Goal: Share content: Share content

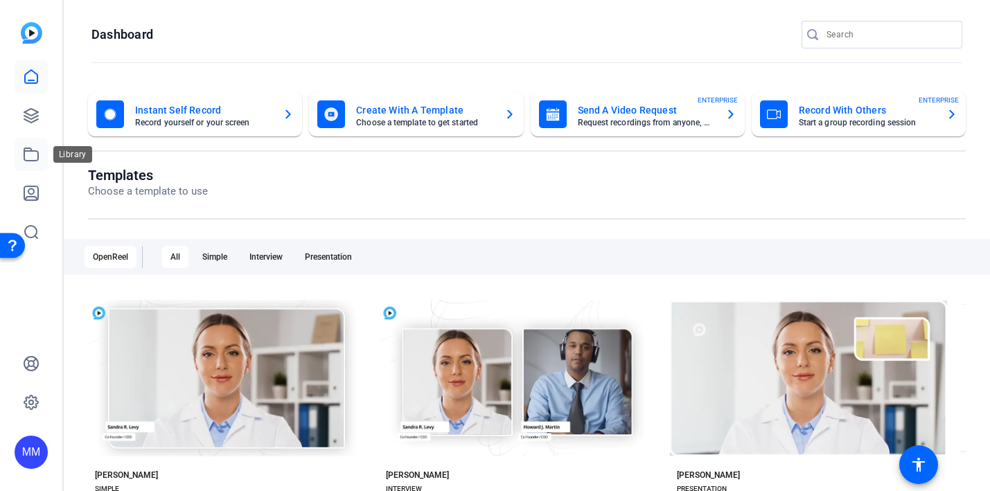
click at [36, 152] on icon at bounding box center [31, 154] width 17 height 17
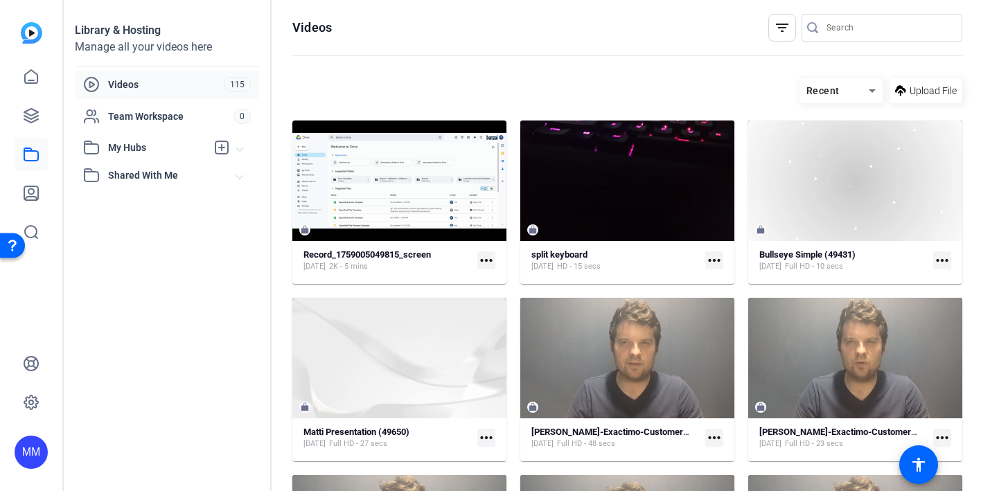
click at [483, 261] on mat-icon "more_horiz" at bounding box center [486, 260] width 18 height 18
click at [423, 193] on div at bounding box center [495, 245] width 990 height 491
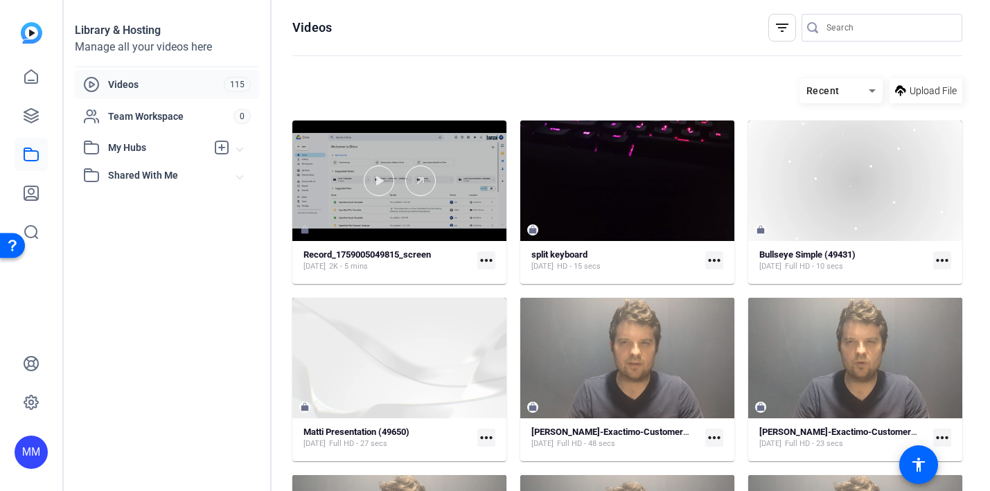
click at [428, 211] on div at bounding box center [399, 181] width 214 height 121
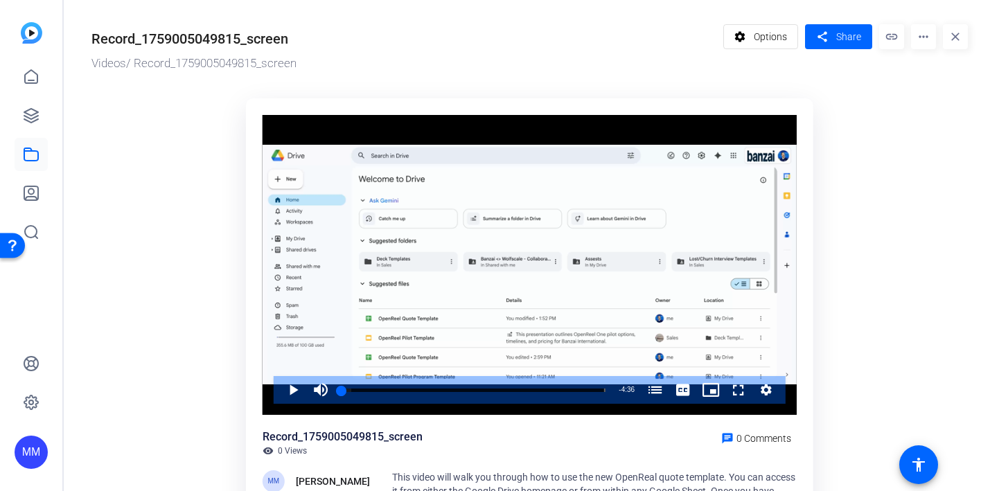
click at [923, 42] on mat-icon "more_horiz" at bounding box center [923, 36] width 25 height 25
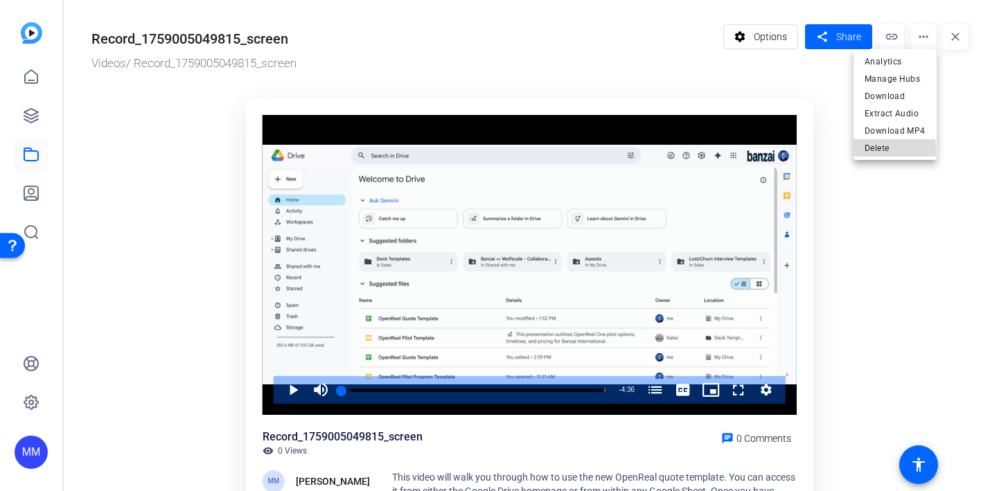
click at [888, 150] on span "Delete" at bounding box center [895, 148] width 61 height 17
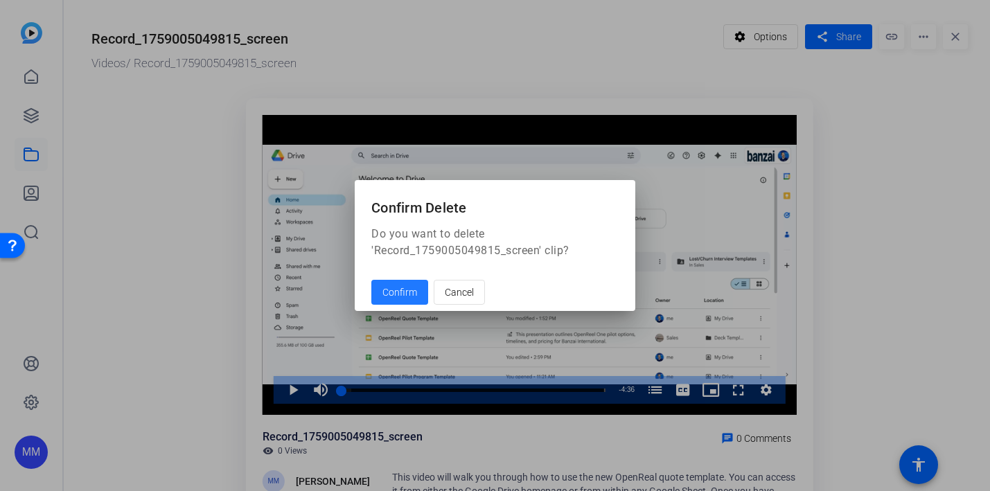
click at [398, 290] on span "Confirm" at bounding box center [399, 292] width 35 height 15
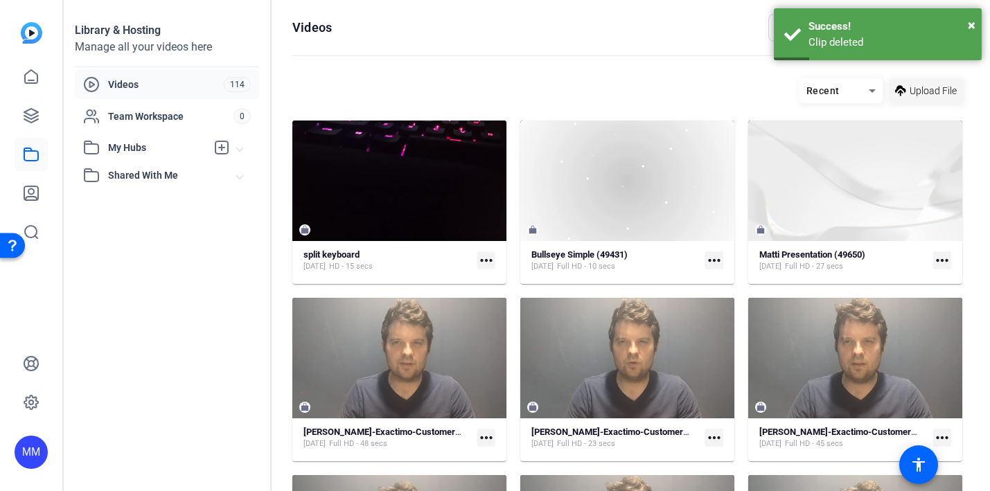
click at [923, 87] on span "Upload File" at bounding box center [933, 91] width 47 height 15
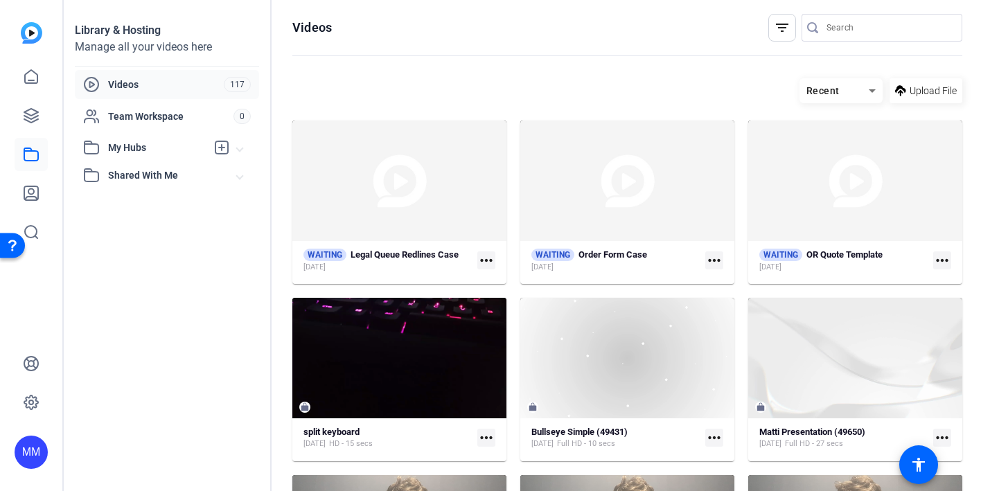
click at [714, 258] on mat-icon "more_horiz" at bounding box center [714, 260] width 18 height 18
click at [559, 75] on div at bounding box center [495, 245] width 990 height 491
click at [711, 264] on mat-icon "more_horiz" at bounding box center [714, 260] width 18 height 18
click at [649, 94] on div at bounding box center [495, 245] width 990 height 491
click at [29, 114] on icon at bounding box center [31, 116] width 14 height 14
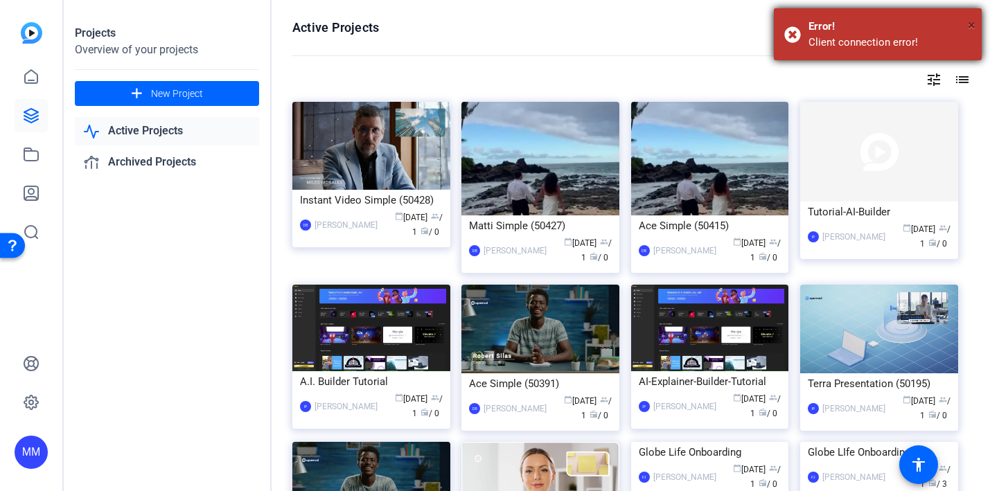
click at [969, 23] on span "×" at bounding box center [972, 25] width 8 height 17
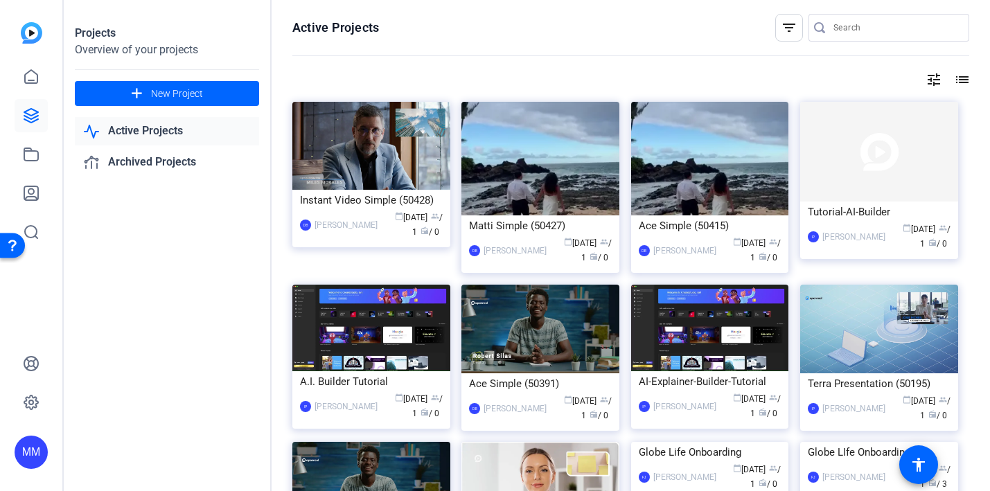
click at [132, 127] on link "Active Projects" at bounding box center [167, 131] width 184 height 28
click at [25, 79] on icon at bounding box center [31, 76] width 12 height 13
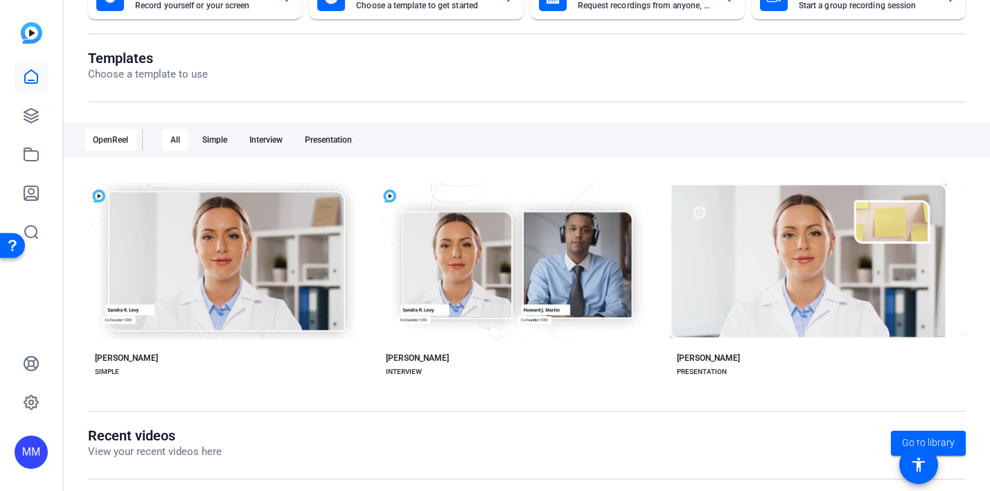
scroll to position [114, 0]
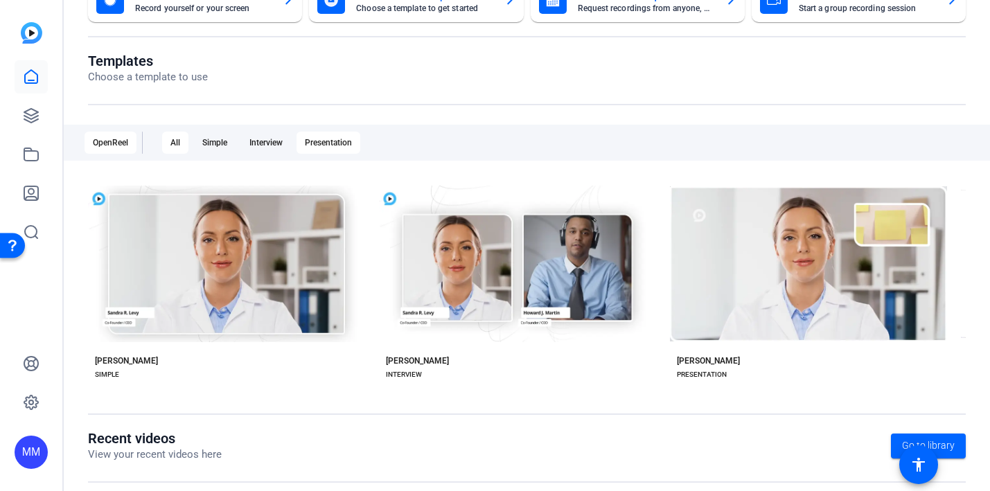
click at [330, 143] on div "Presentation" at bounding box center [329, 143] width 64 height 22
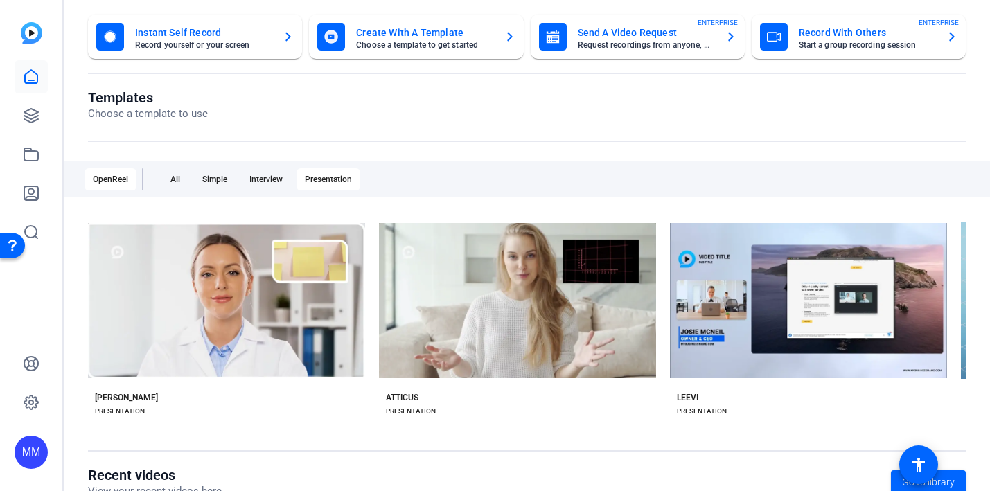
scroll to position [0, 0]
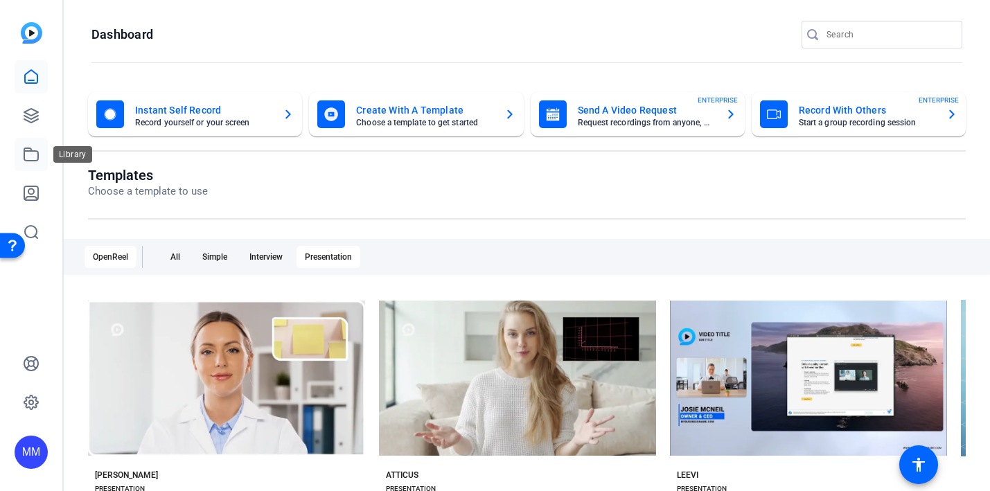
click at [30, 152] on icon at bounding box center [31, 154] width 17 height 17
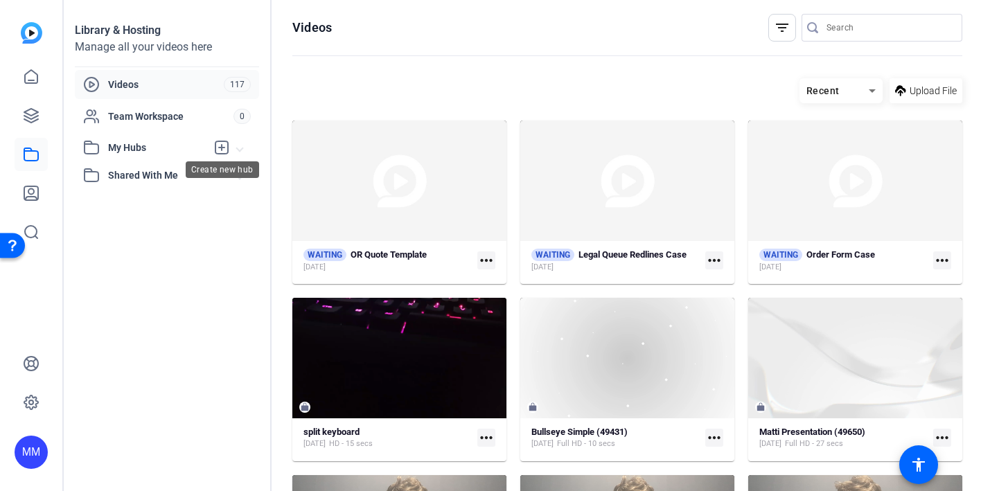
click at [220, 148] on icon at bounding box center [221, 147] width 17 height 17
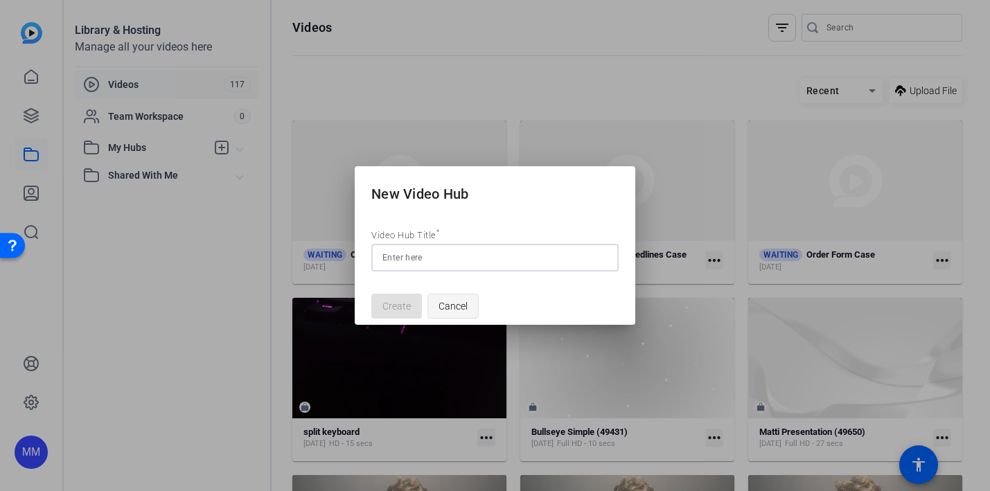
click at [449, 298] on button "Cancel" at bounding box center [452, 306] width 51 height 25
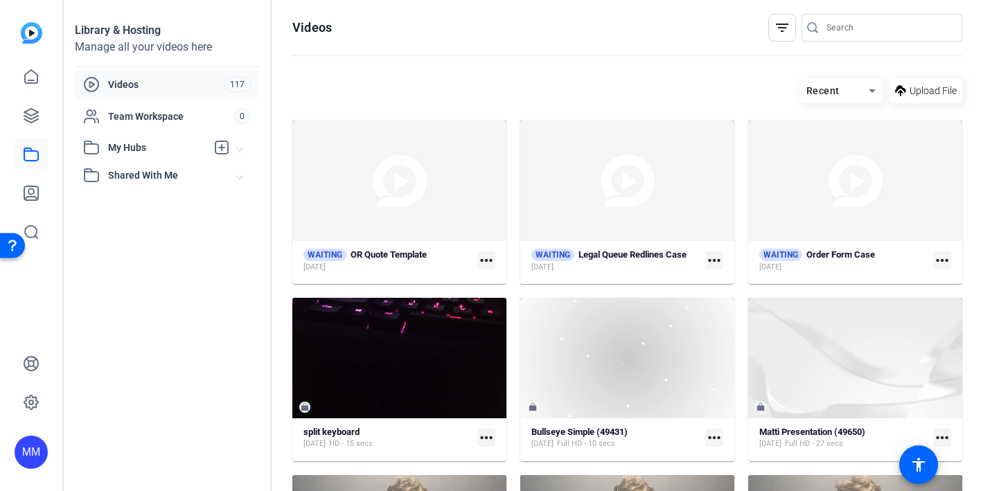
click at [237, 150] on span at bounding box center [240, 148] width 6 height 15
click at [239, 206] on span at bounding box center [240, 206] width 6 height 15
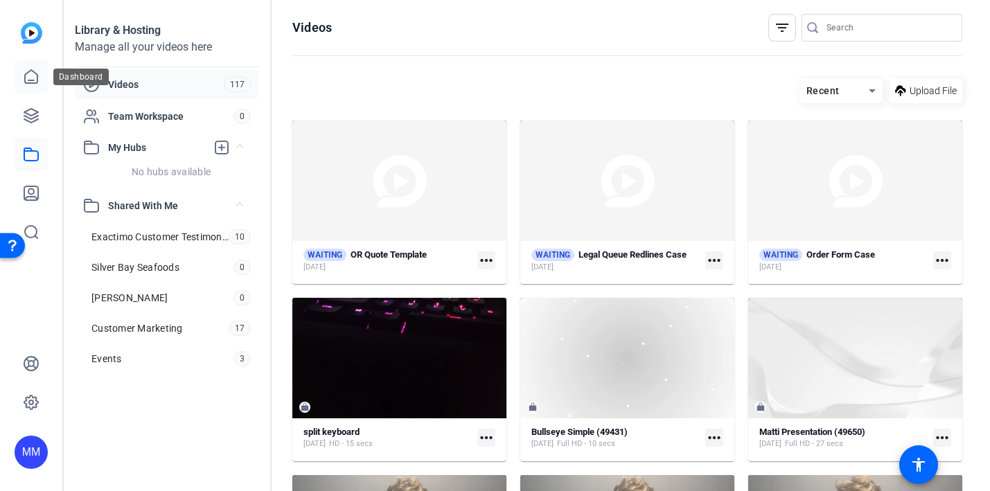
click at [26, 73] on icon at bounding box center [31, 76] width 12 height 13
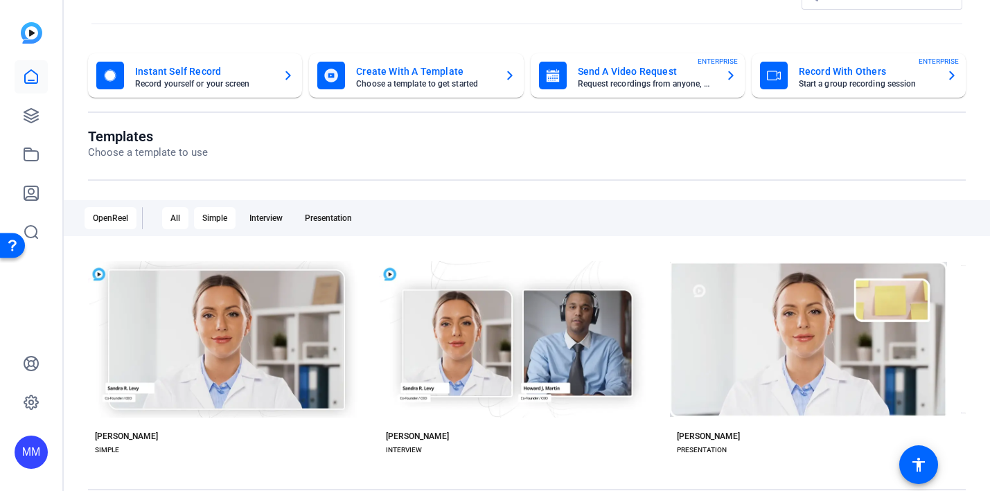
scroll to position [38, 0]
click at [32, 191] on icon at bounding box center [31, 193] width 17 height 17
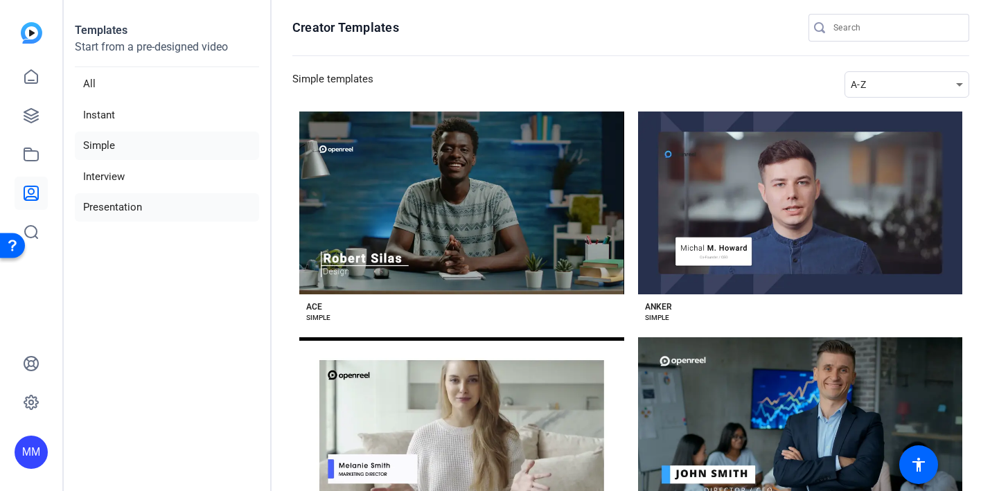
click at [98, 205] on li "Presentation" at bounding box center [167, 207] width 184 height 28
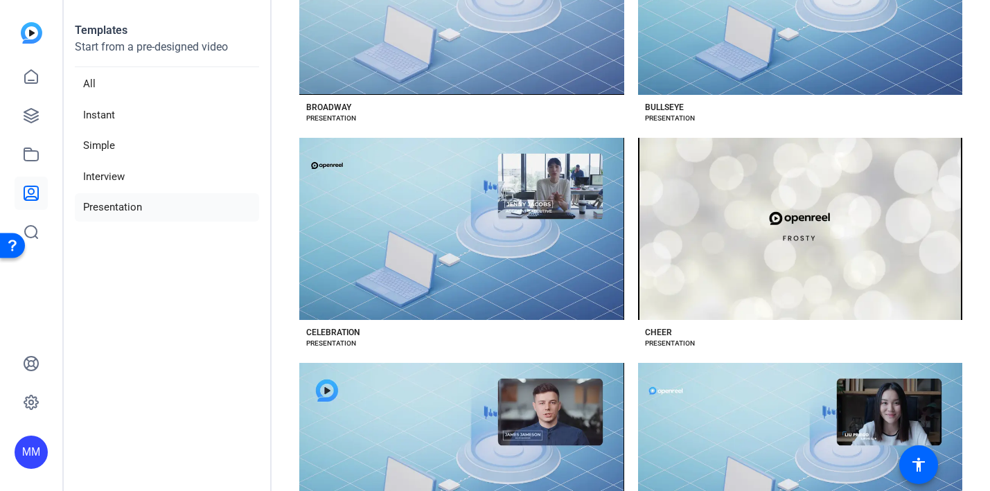
scroll to position [650, 0]
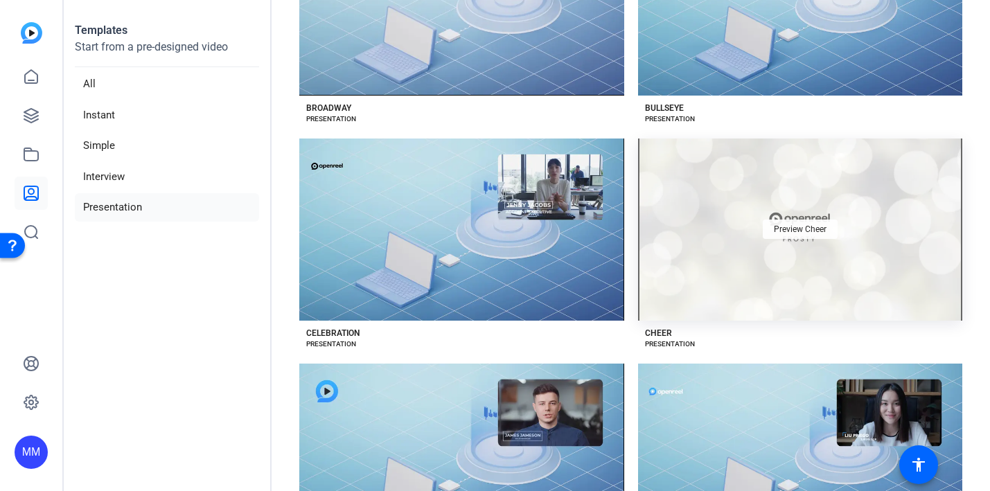
click at [789, 231] on span "Preview Cheer" at bounding box center [800, 229] width 53 height 8
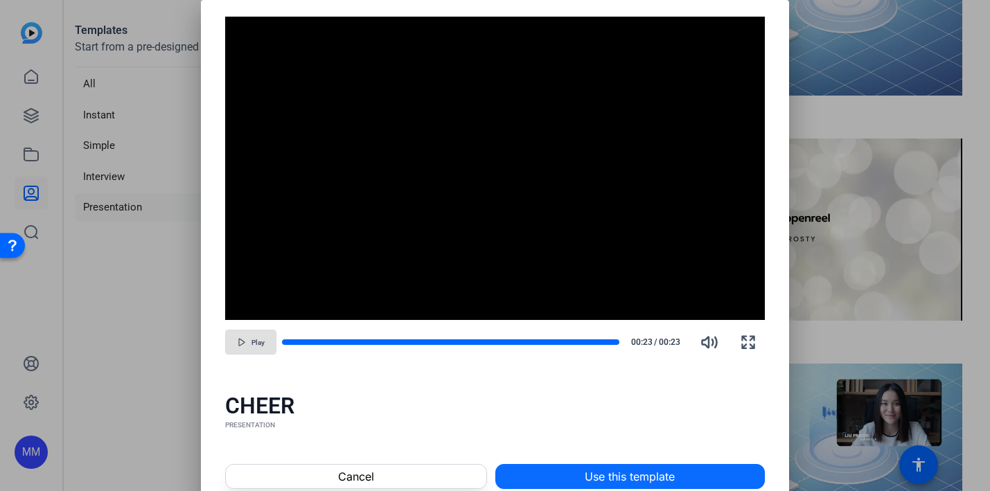
click at [600, 472] on span "Use this template" at bounding box center [630, 476] width 90 height 17
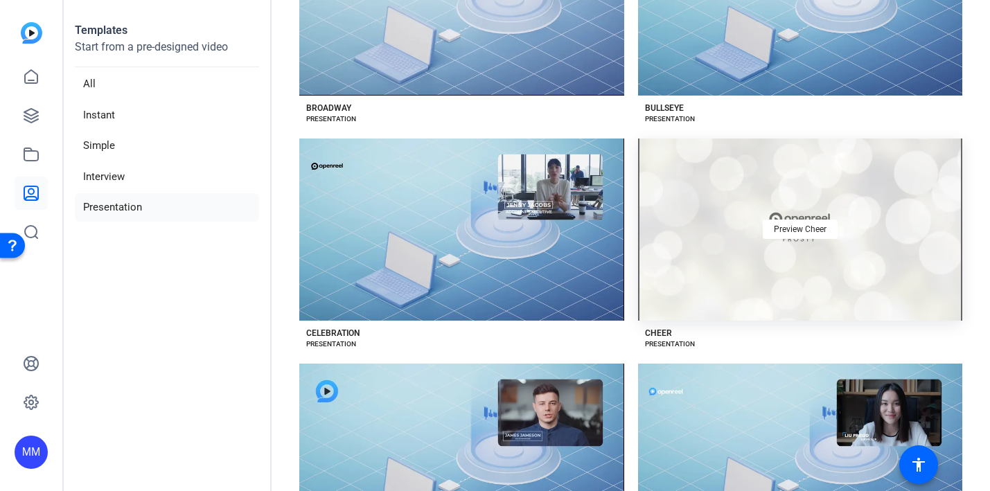
scroll to position [0, 0]
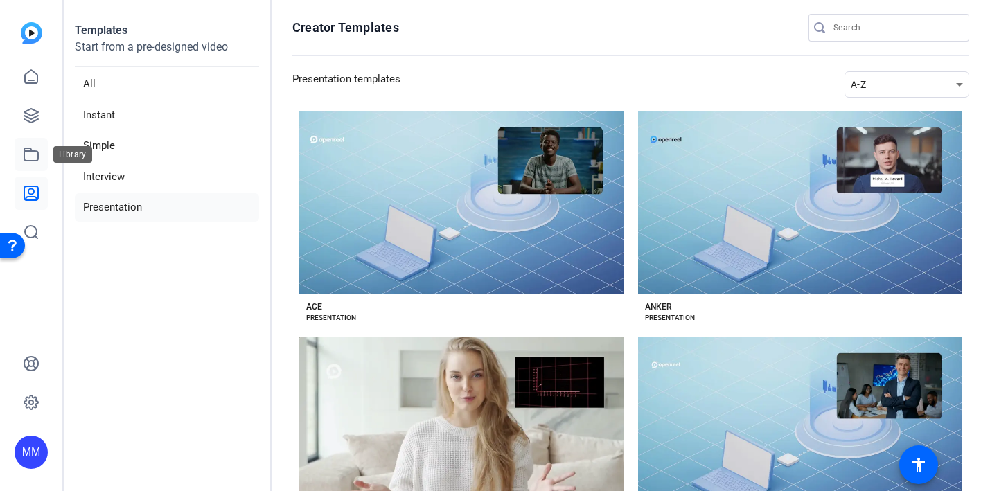
click at [25, 159] on icon at bounding box center [31, 154] width 14 height 12
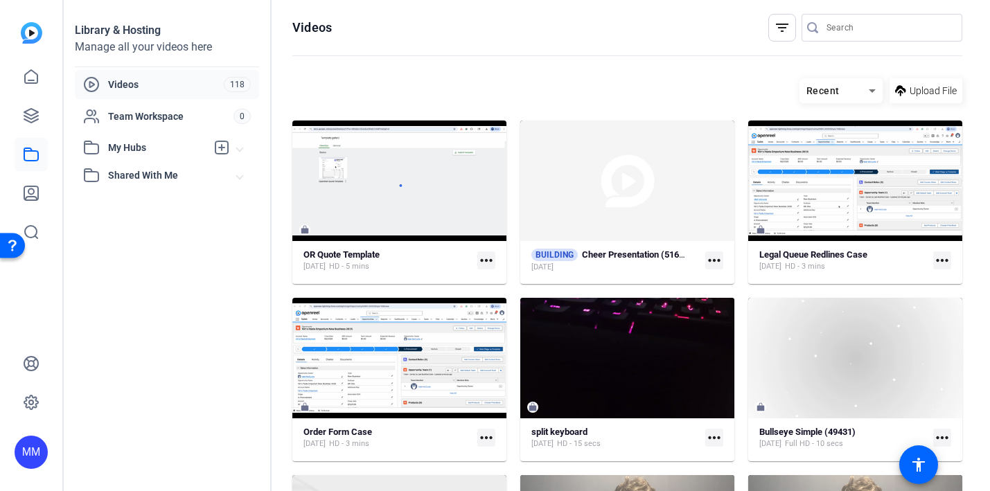
click at [711, 256] on mat-icon "more_horiz" at bounding box center [714, 260] width 18 height 18
click at [612, 214] on div at bounding box center [495, 245] width 990 height 491
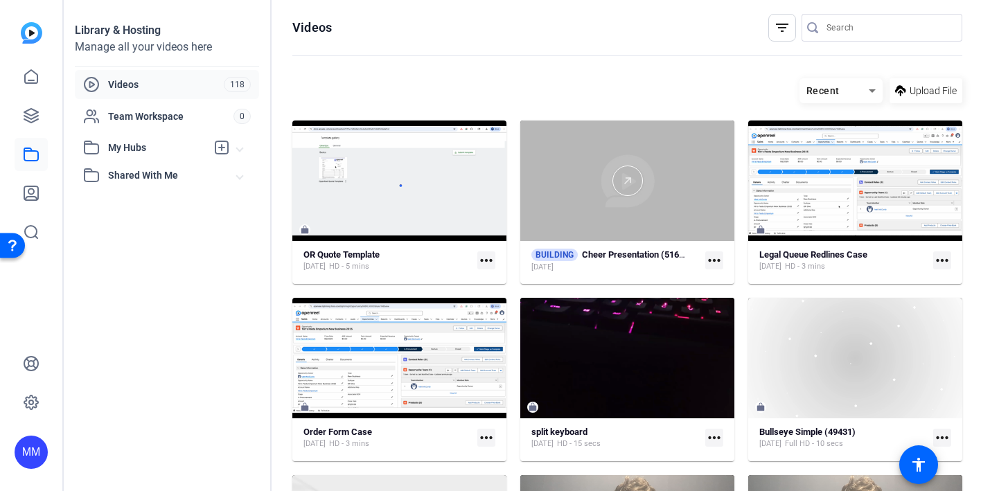
click at [581, 206] on div at bounding box center [627, 181] width 214 height 121
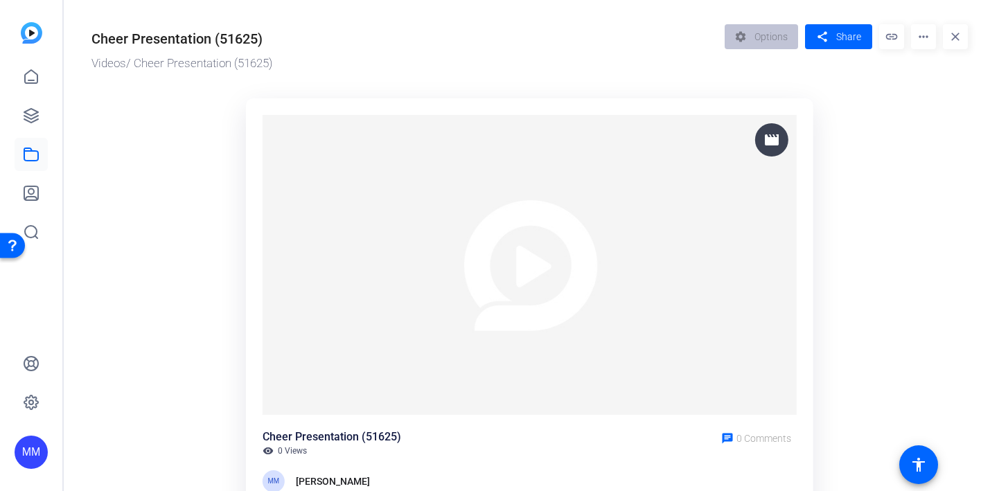
click at [165, 32] on div "Cheer Presentation (51625)" at bounding box center [176, 38] width 171 height 21
click at [234, 44] on div "Cheer Presentation (51625)" at bounding box center [176, 38] width 171 height 21
click at [921, 32] on mat-icon "more_horiz" at bounding box center [923, 36] width 25 height 25
click at [362, 434] on div at bounding box center [495, 245] width 990 height 491
click at [206, 38] on div "Cheer Presentation (51625)" at bounding box center [176, 38] width 171 height 21
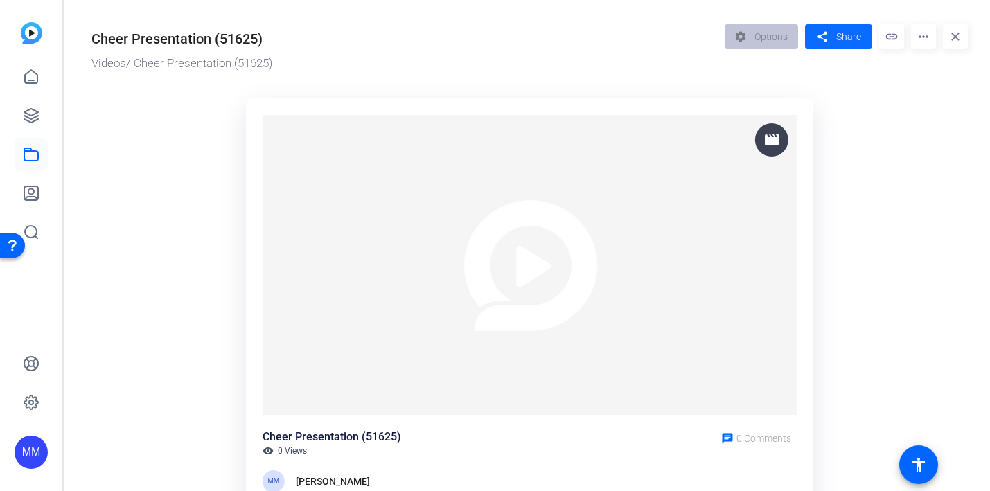
click at [825, 36] on mat-icon "share" at bounding box center [821, 37] width 17 height 19
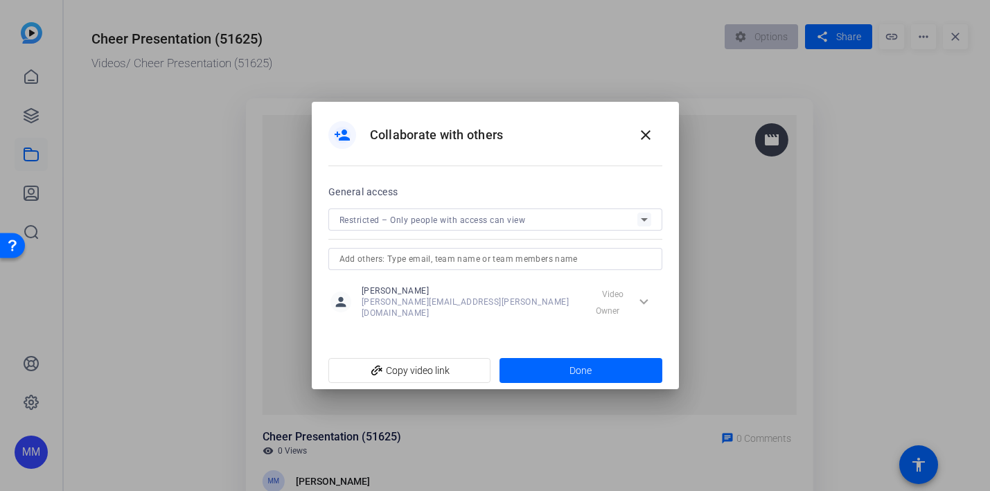
click at [451, 225] on span "Restricted – Only people with access can view" at bounding box center [432, 220] width 186 height 10
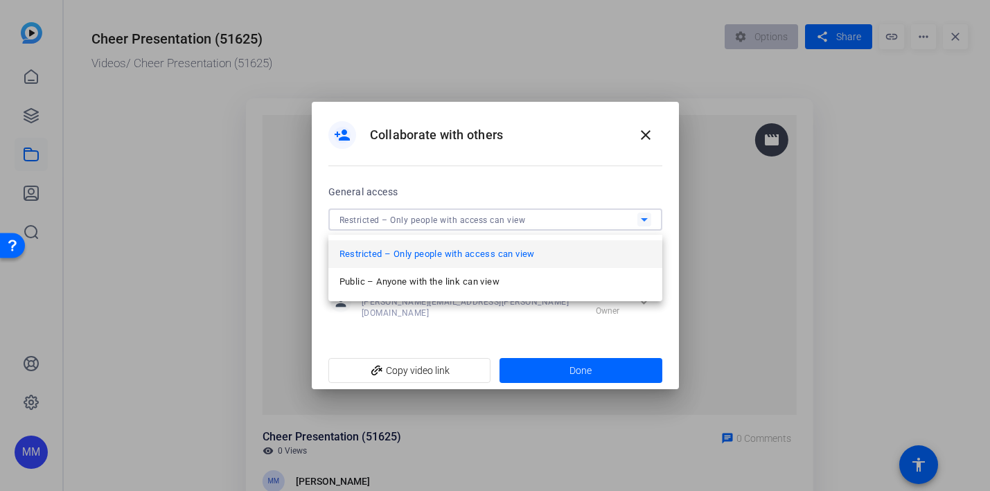
click at [459, 187] on div at bounding box center [495, 245] width 990 height 491
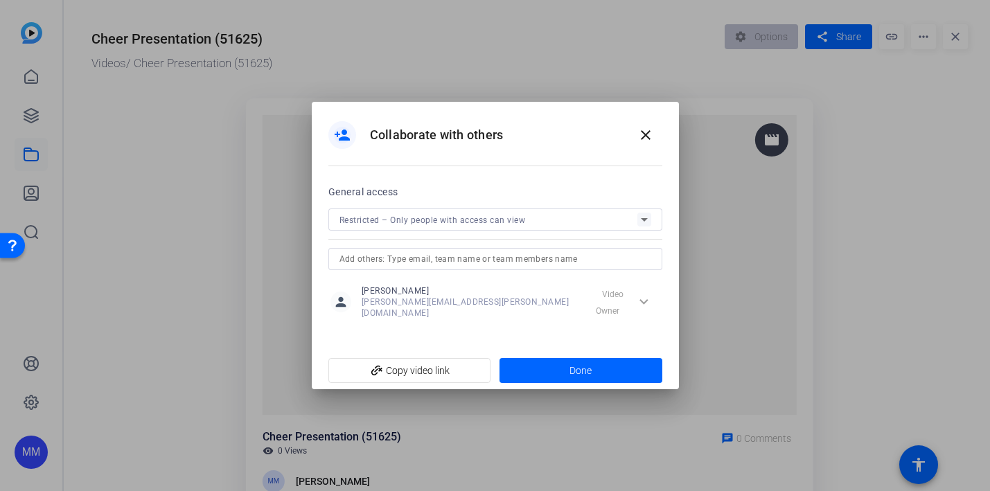
click at [404, 266] on input "text" at bounding box center [495, 259] width 312 height 17
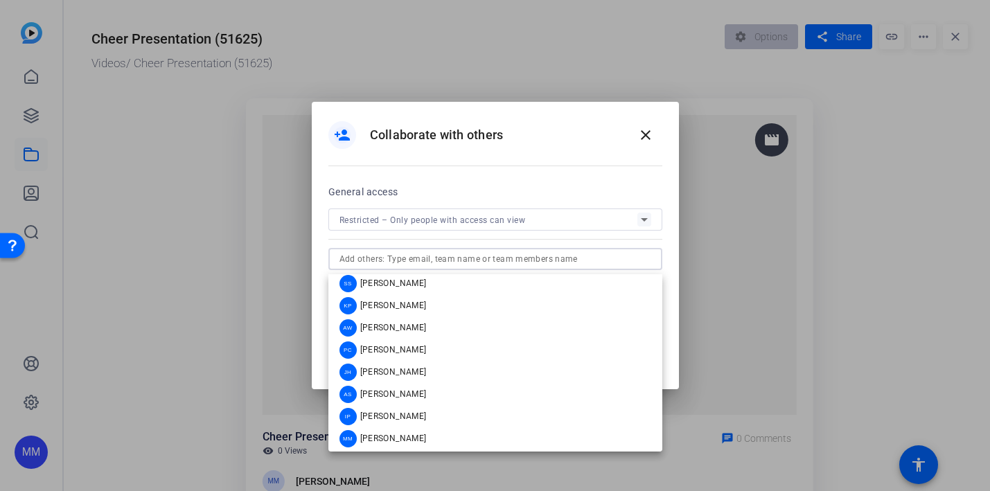
scroll to position [299, 0]
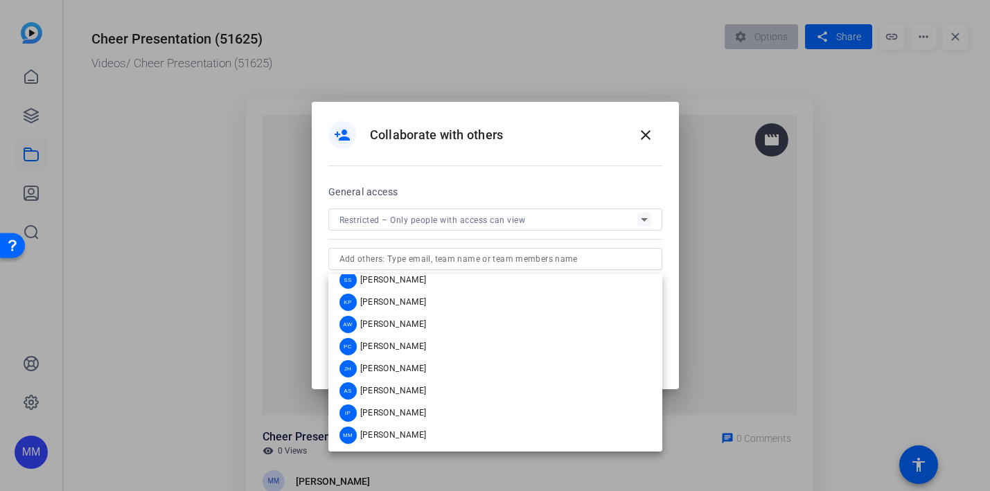
click at [468, 183] on div "person_add Collaborate with others close" at bounding box center [495, 142] width 367 height 81
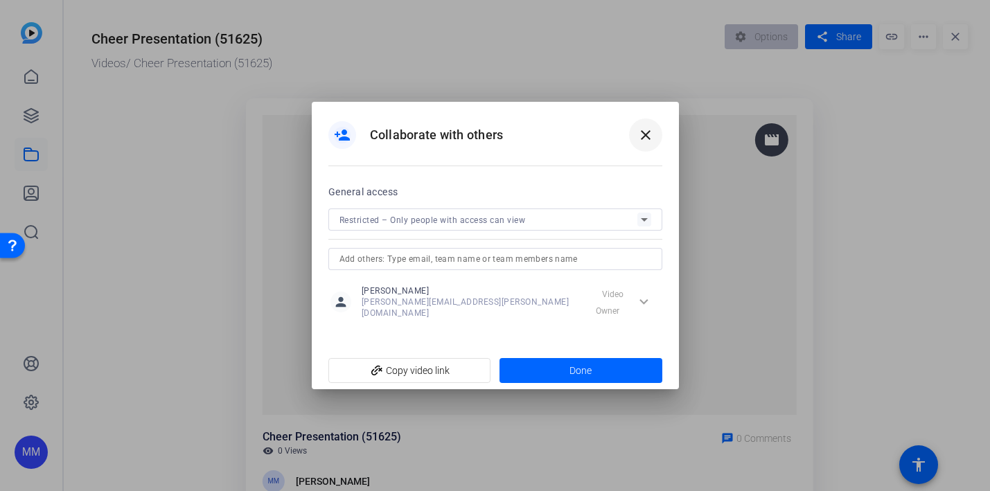
click at [643, 138] on mat-icon "close" at bounding box center [645, 135] width 17 height 17
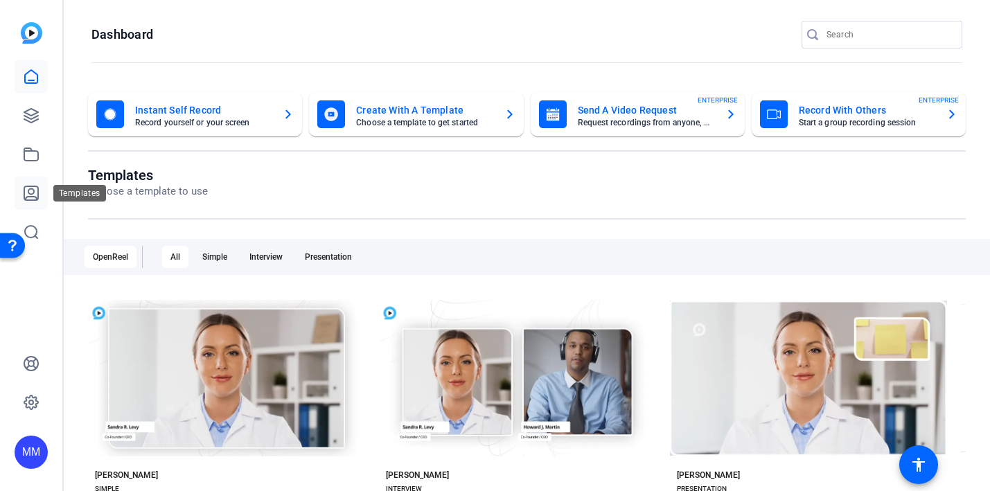
click at [26, 189] on icon at bounding box center [31, 193] width 17 height 17
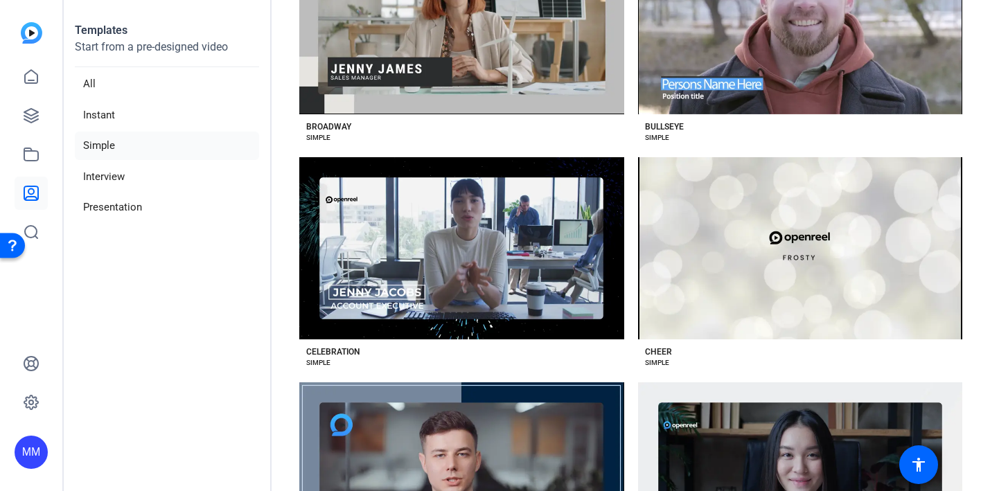
scroll to position [632, 0]
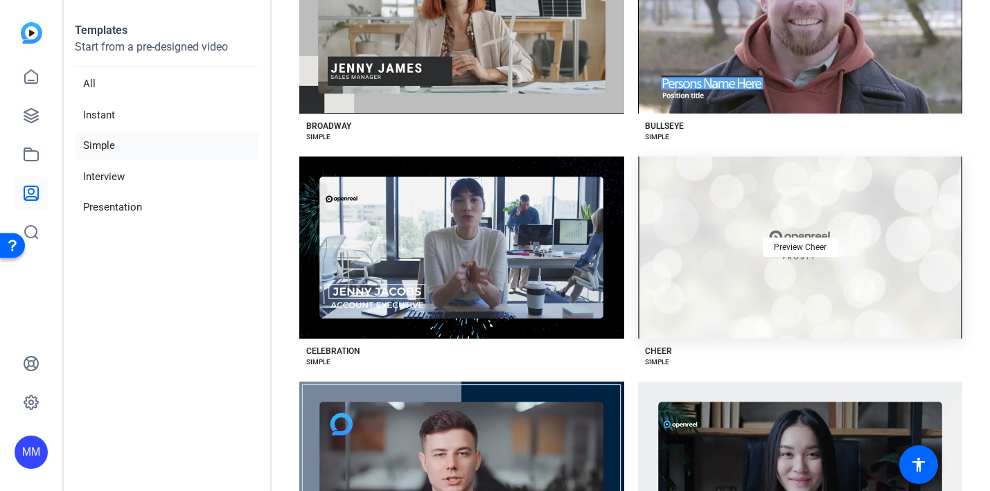
click at [709, 268] on div "Preview Cheer" at bounding box center [800, 248] width 325 height 183
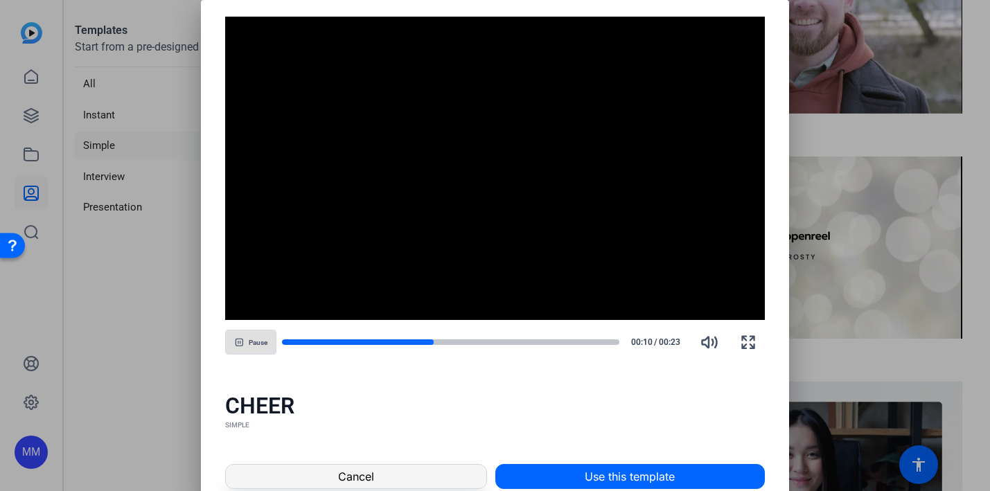
click at [297, 478] on span at bounding box center [356, 476] width 260 height 33
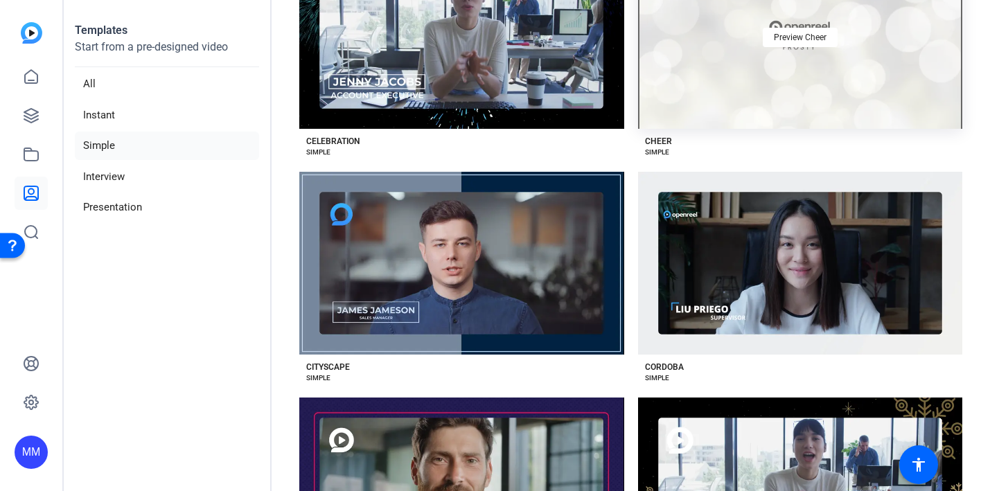
scroll to position [851, 0]
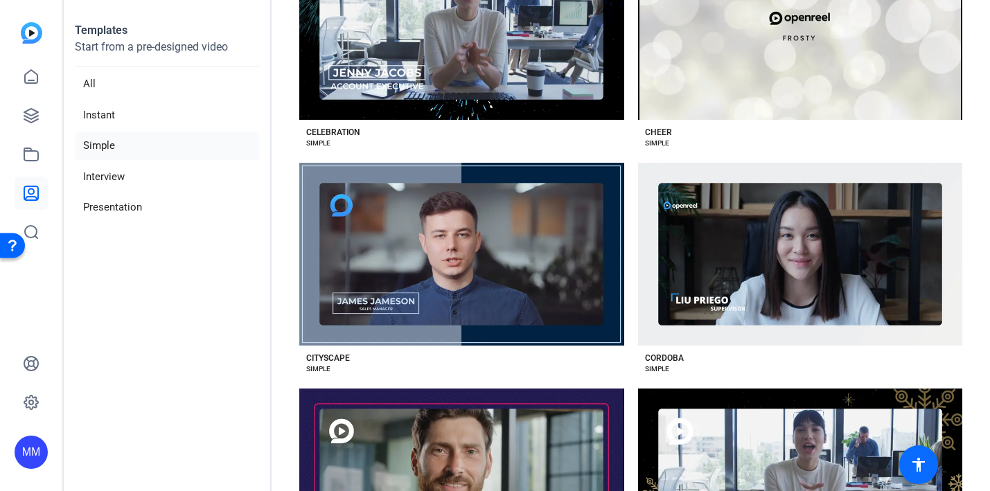
click at [920, 466] on mat-icon "accessibility" at bounding box center [918, 465] width 17 height 17
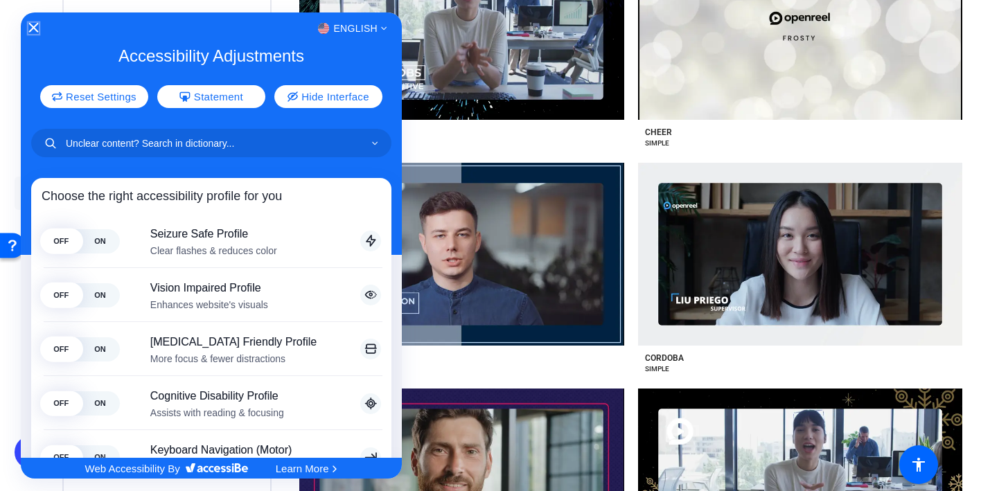
click at [35, 30] on icon "Close Accessibility Interface" at bounding box center [33, 27] width 10 height 10
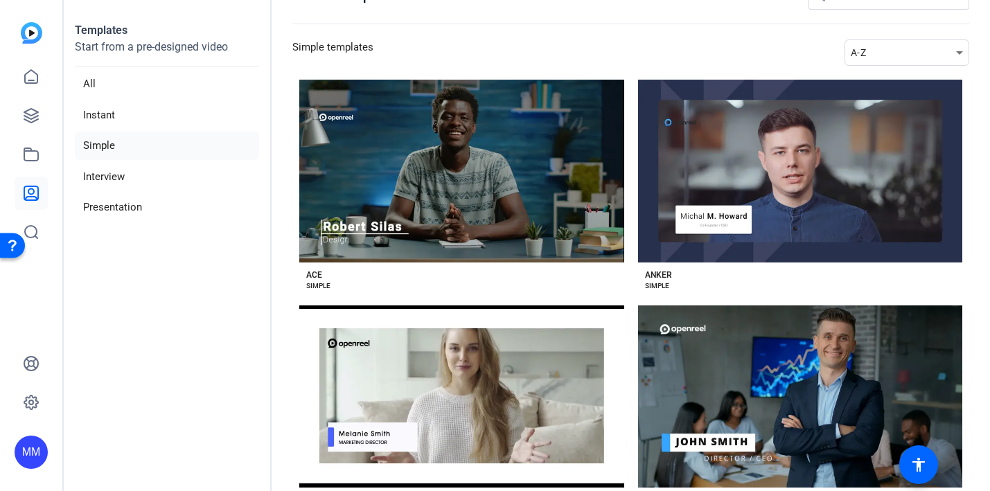
scroll to position [0, 0]
